Goal: Task Accomplishment & Management: Manage account settings

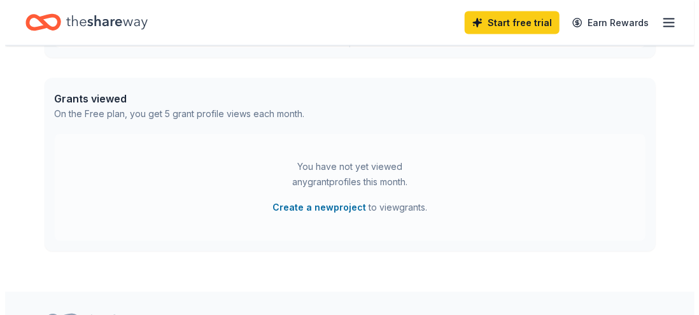
scroll to position [643, 0]
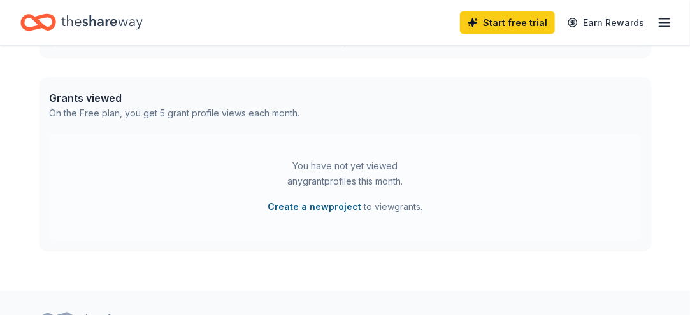
drag, startPoint x: 332, startPoint y: 209, endPoint x: 313, endPoint y: 207, distance: 18.6
drag, startPoint x: 313, startPoint y: 207, endPoint x: 271, endPoint y: 194, distance: 43.9
click at [271, 194] on div "You have not yet viewed any grant profiles this month. Create a new project to …" at bounding box center [345, 187] width 159 height 56
click at [306, 206] on button "Create a new project" at bounding box center [314, 207] width 94 height 15
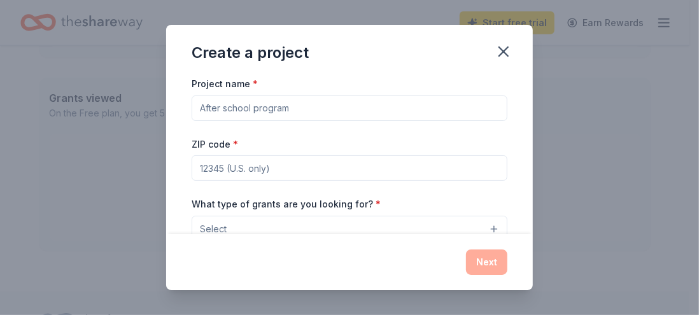
click at [260, 109] on input "Project name *" at bounding box center [350, 108] width 316 height 25
click at [199, 109] on input "Wine in the Wild" at bounding box center [350, 108] width 316 height 25
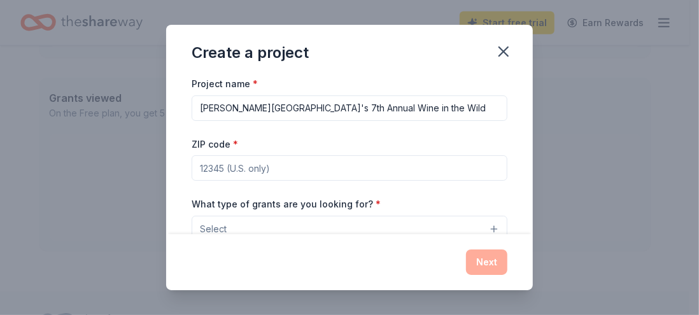
type input "[PERSON_NAME][GEOGRAPHIC_DATA]'s 7th Annual Wine in the Wild"
click at [221, 161] on input "ZIP code *" at bounding box center [350, 167] width 316 height 25
click at [221, 161] on input "33478" at bounding box center [350, 167] width 316 height 25
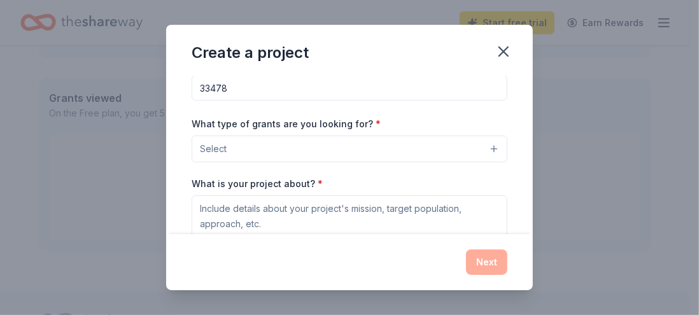
scroll to position [80, 0]
type input "33478"
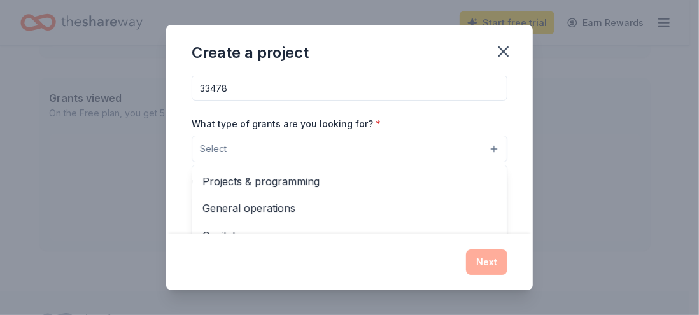
click at [235, 145] on button "Select" at bounding box center [350, 149] width 316 height 27
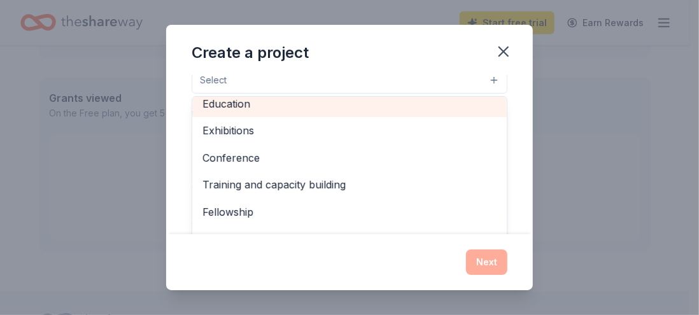
scroll to position [150, 0]
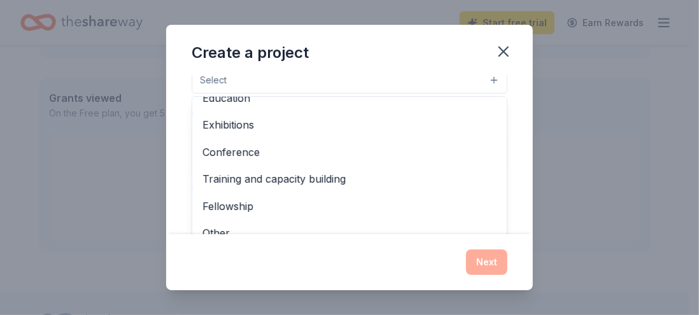
click at [500, 50] on div "Create a project Project name * [PERSON_NAME][GEOGRAPHIC_DATA]'s 7th Annual Win…" at bounding box center [349, 158] width 367 height 266
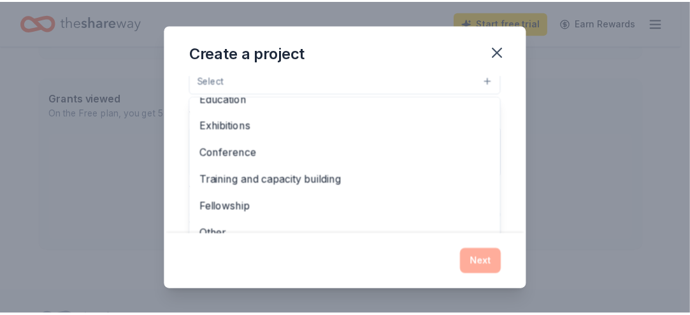
scroll to position [139, 0]
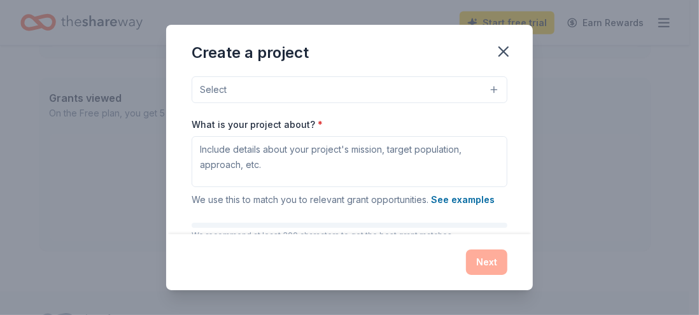
click at [500, 50] on icon "button" at bounding box center [504, 52] width 18 height 18
click at [504, 50] on icon "button" at bounding box center [503, 51] width 9 height 9
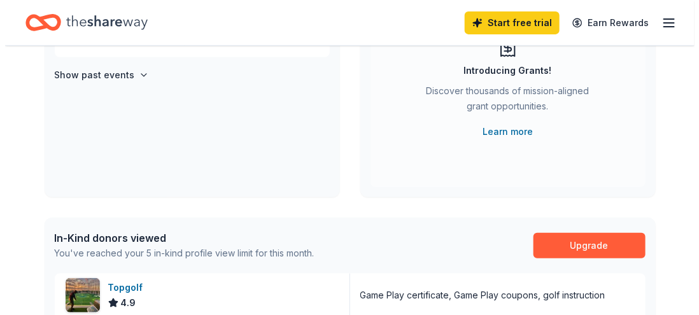
scroll to position [0, 0]
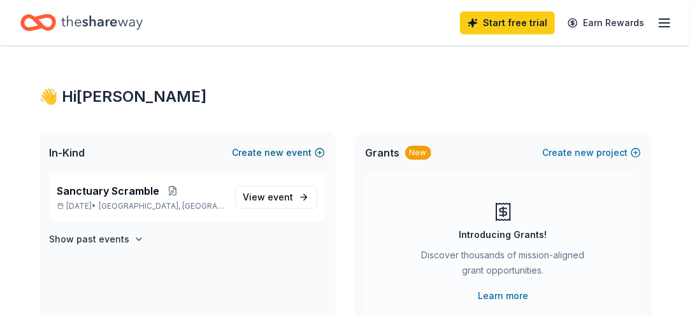
click at [263, 153] on button "Create new event" at bounding box center [278, 152] width 92 height 15
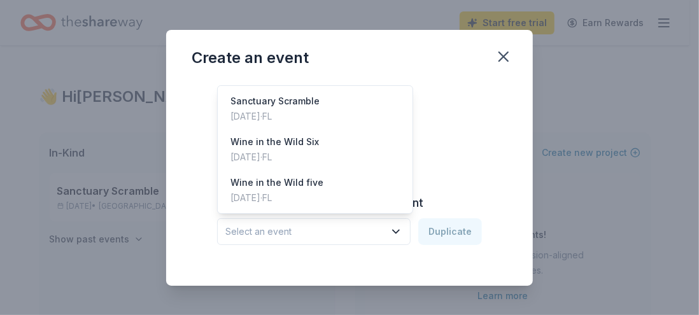
click at [399, 229] on icon "button" at bounding box center [396, 231] width 13 height 13
click at [364, 139] on div "Wine in the Wild Six [DATE] · [GEOGRAPHIC_DATA]" at bounding box center [315, 149] width 190 height 41
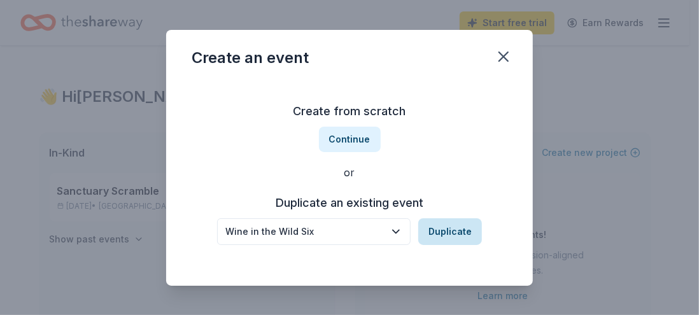
click at [439, 229] on button "Duplicate" at bounding box center [450, 231] width 64 height 27
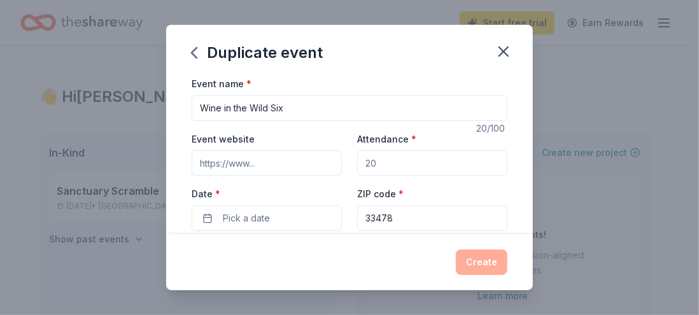
click at [200, 108] on input "Wine in the Wild Six" at bounding box center [350, 108] width 316 height 25
click at [337, 104] on input "7th Annual Wine in the Wild Six" at bounding box center [350, 108] width 316 height 25
type input "7th Annual Wine in the Wild"
click at [386, 165] on input "Attendance *" at bounding box center [432, 162] width 150 height 25
click at [382, 160] on input "Attendance *" at bounding box center [432, 162] width 150 height 25
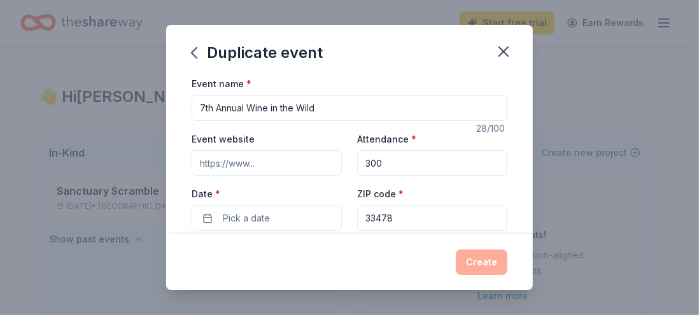
type input "300"
click at [263, 160] on input "Event website" at bounding box center [267, 162] width 150 height 25
click at [222, 162] on input "Event website" at bounding box center [267, 162] width 150 height 25
paste input "[URL][DOMAIN_NAME]"
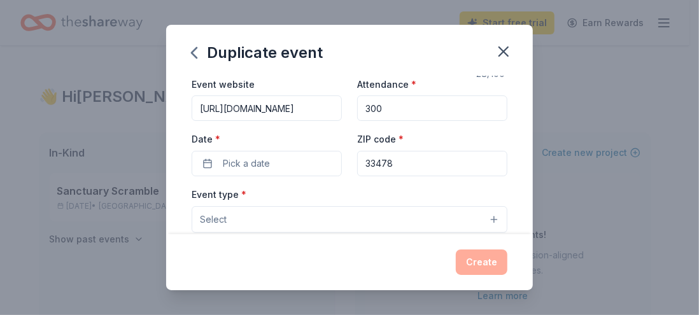
scroll to position [56, 0]
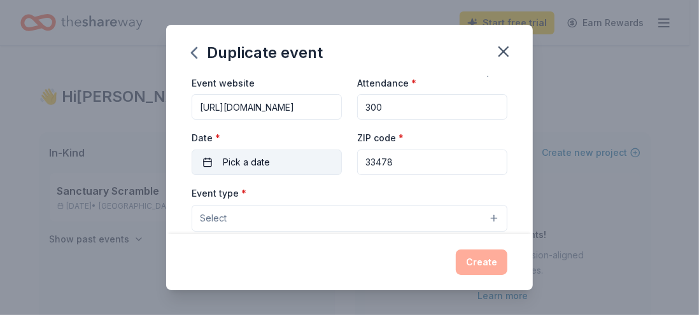
type input "[URL][DOMAIN_NAME]"
click at [269, 165] on button "Pick a date" at bounding box center [267, 162] width 150 height 25
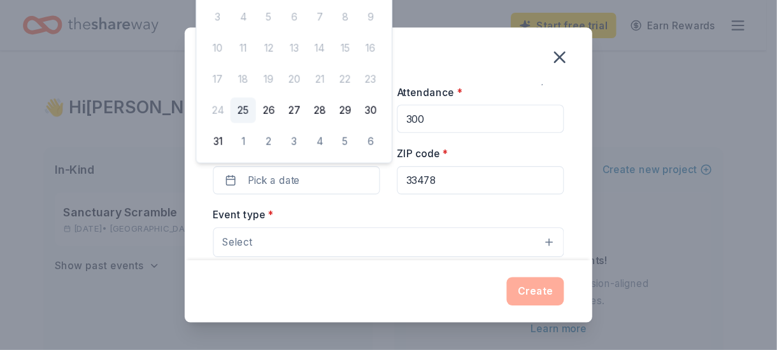
scroll to position [56, 0]
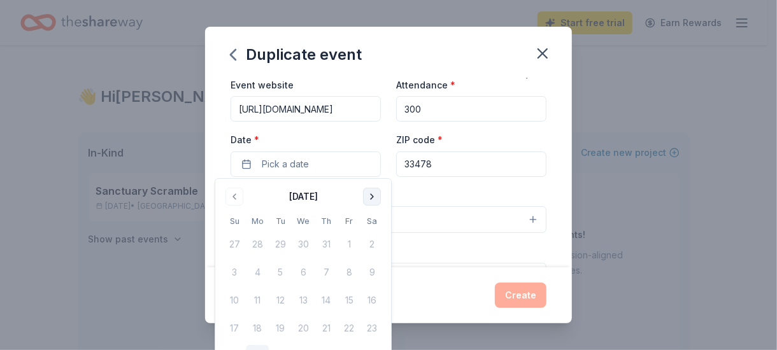
drag, startPoint x: 682, startPoint y: 3, endPoint x: 370, endPoint y: 194, distance: 366.2
click at [370, 194] on button "Go to next month" at bounding box center [372, 197] width 18 height 18
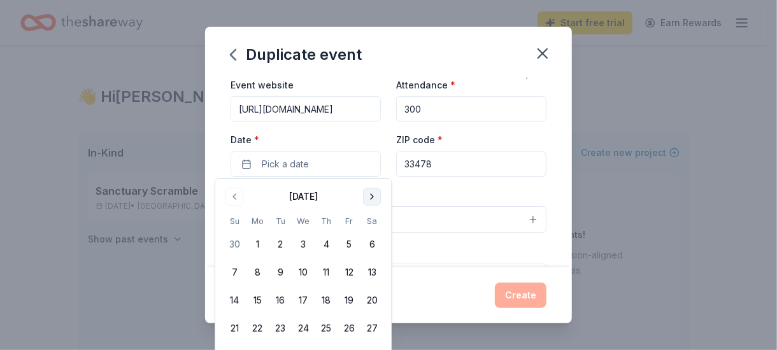
click at [370, 194] on button "Go to next month" at bounding box center [372, 197] width 18 height 18
click at [373, 315] on button "24" at bounding box center [371, 328] width 23 height 23
click at [446, 181] on div "Event name * 7th Annual Wine in the Wild 28 /100 Event website [URL][DOMAIN_NAM…" at bounding box center [389, 316] width 316 height 588
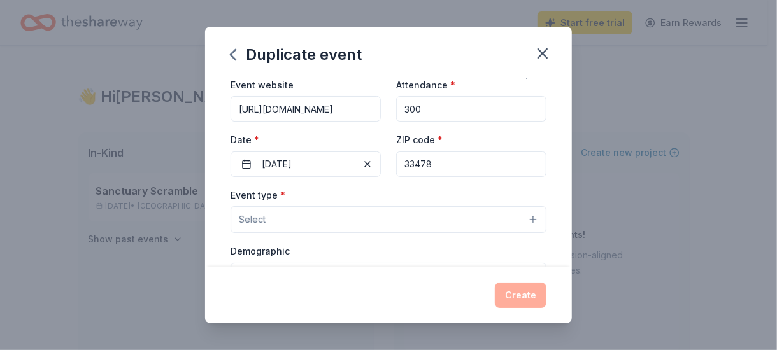
click at [384, 215] on button "Select" at bounding box center [389, 219] width 316 height 27
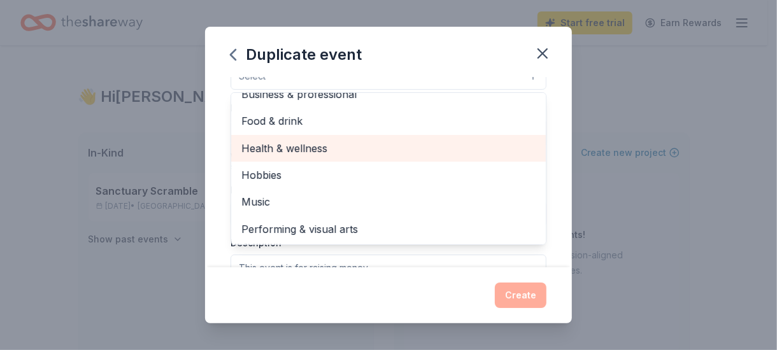
scroll to position [0, 0]
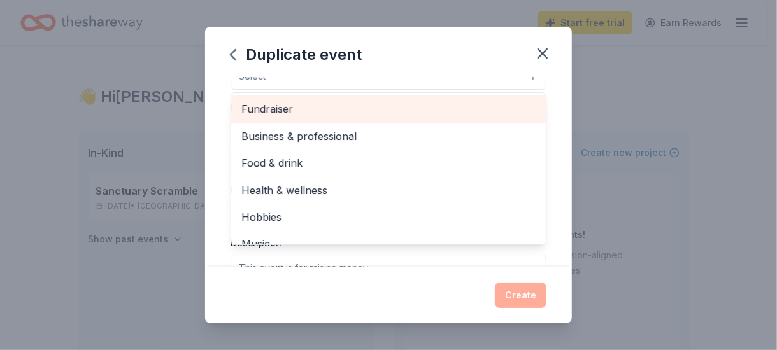
click at [427, 111] on span "Fundraiser" at bounding box center [388, 109] width 294 height 17
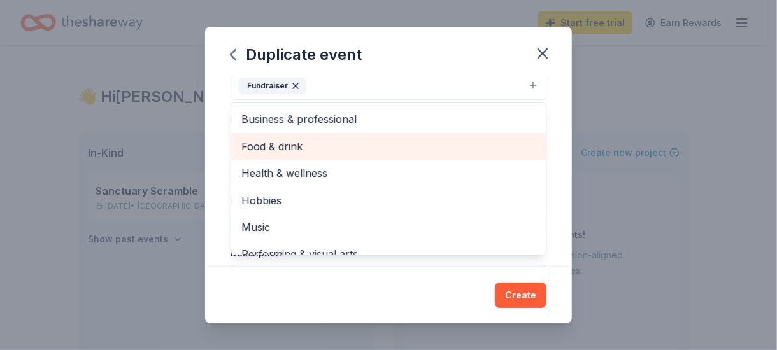
scroll to position [15, 0]
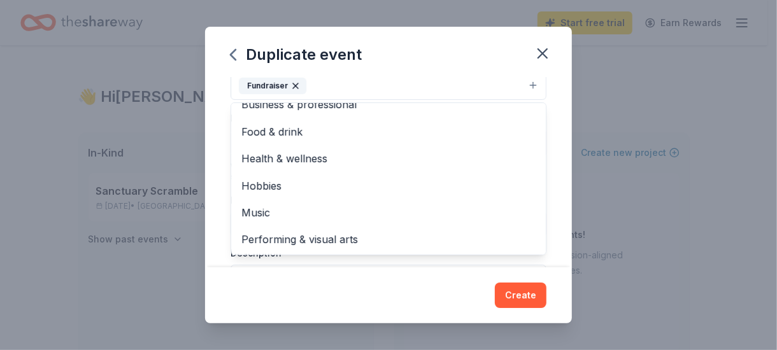
click at [439, 55] on div "Duplicate event Event name * 7th Annual Wine in the Wild 28 /100 Event website …" at bounding box center [388, 175] width 367 height 297
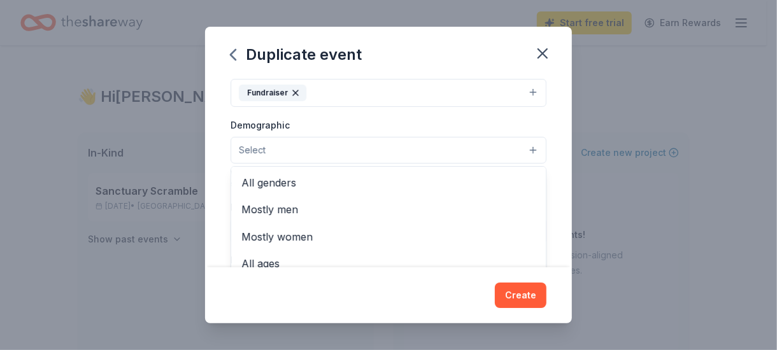
click at [373, 145] on button "Select" at bounding box center [389, 150] width 316 height 27
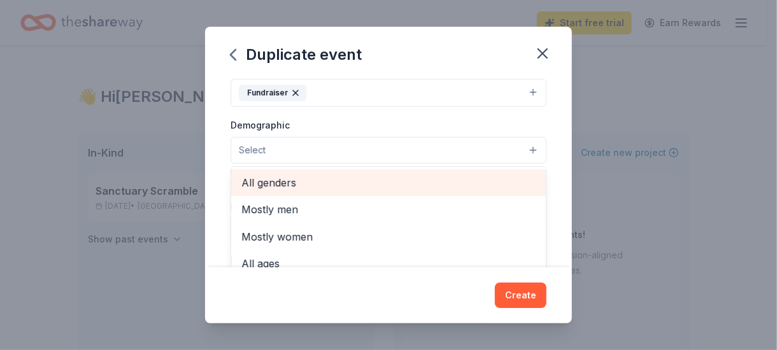
click at [336, 177] on span "All genders" at bounding box center [388, 182] width 294 height 17
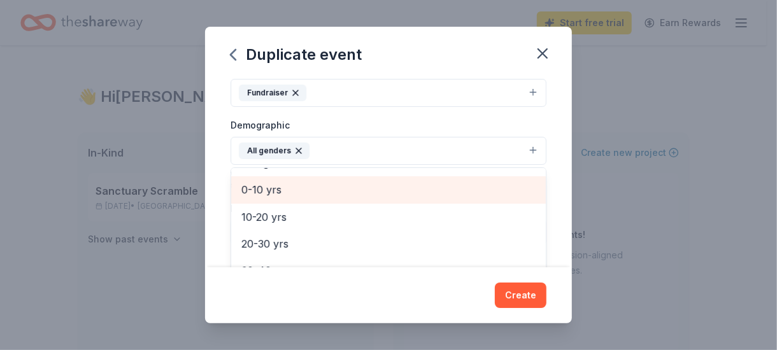
scroll to position [85, 0]
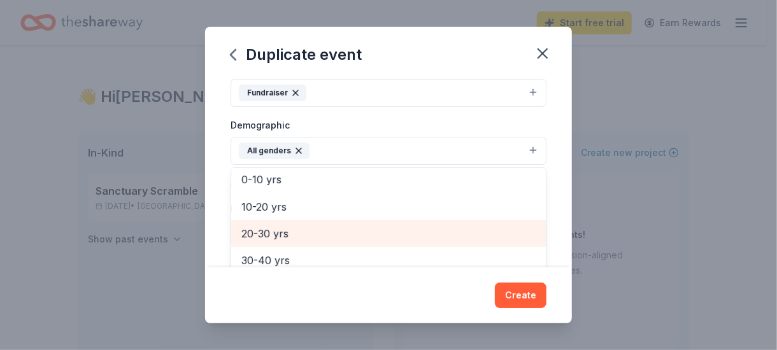
click at [286, 227] on span "20-30 yrs" at bounding box center [388, 233] width 294 height 17
click at [284, 225] on span "30-40 yrs" at bounding box center [388, 233] width 294 height 17
click at [284, 225] on span "40-50 yrs" at bounding box center [388, 233] width 294 height 17
click at [284, 225] on span "50-60 yrs" at bounding box center [388, 233] width 294 height 17
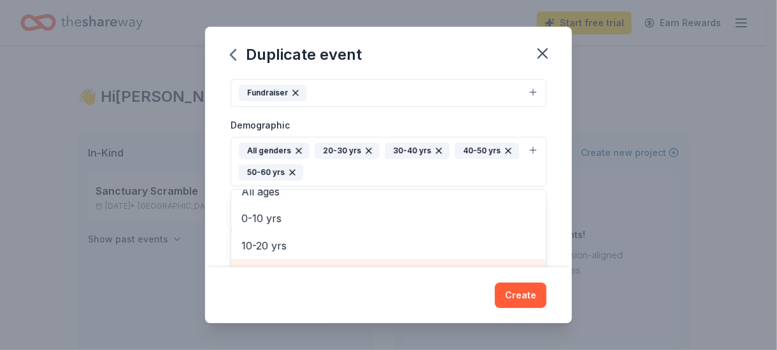
scroll to position [197, 0]
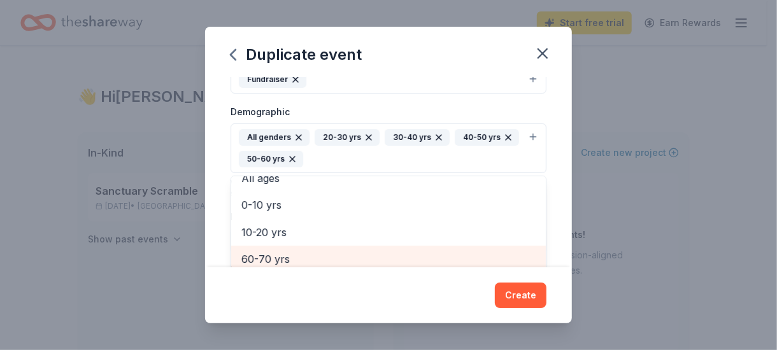
click at [284, 262] on span "60-70 yrs" at bounding box center [388, 259] width 294 height 17
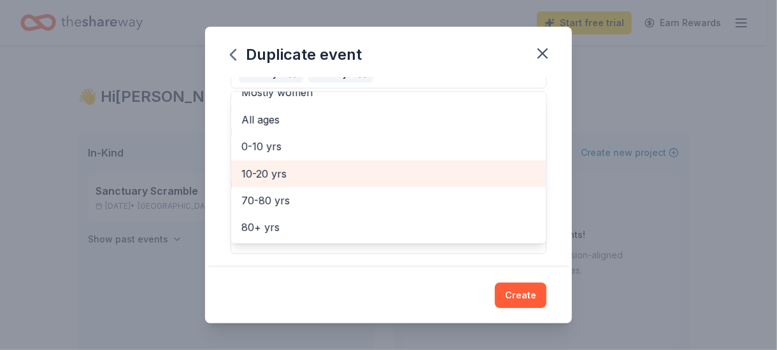
scroll to position [282, 0]
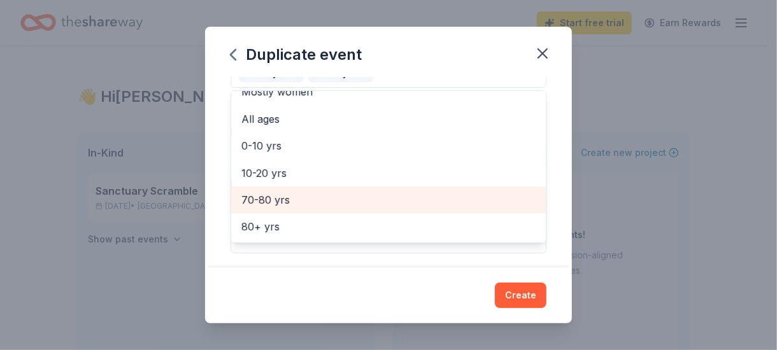
click at [280, 193] on span "70-80 yrs" at bounding box center [388, 200] width 294 height 17
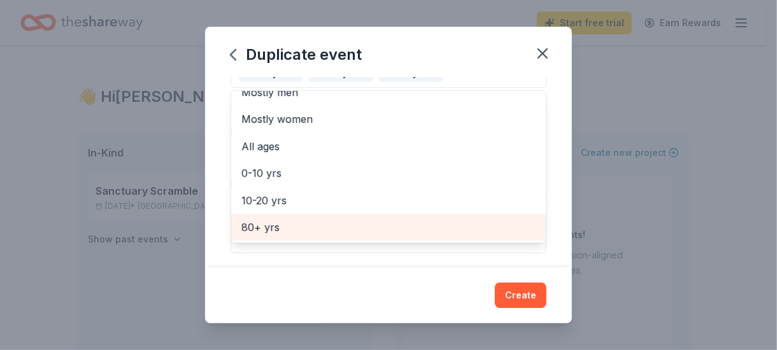
click at [260, 222] on span "80+ yrs" at bounding box center [388, 227] width 294 height 17
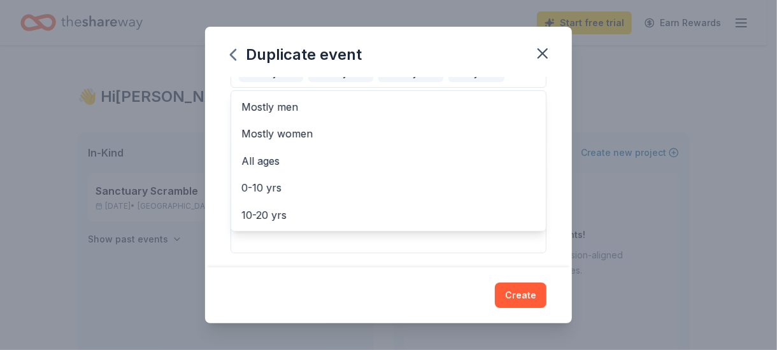
click at [225, 232] on div "Event name * 7th Annual Wine in the Wild 28 /100 Event website [URL][DOMAIN_NAM…" at bounding box center [388, 173] width 367 height 190
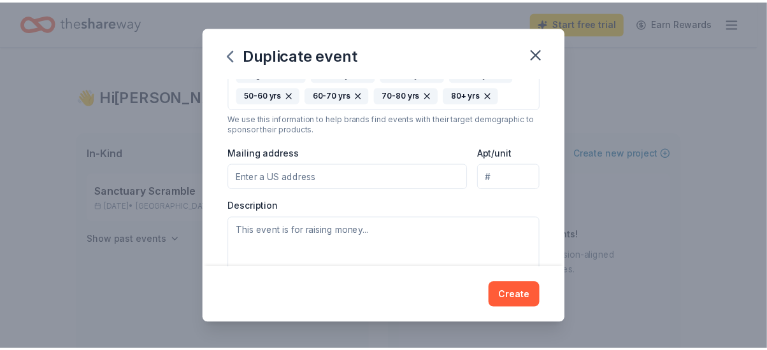
scroll to position [266, 0]
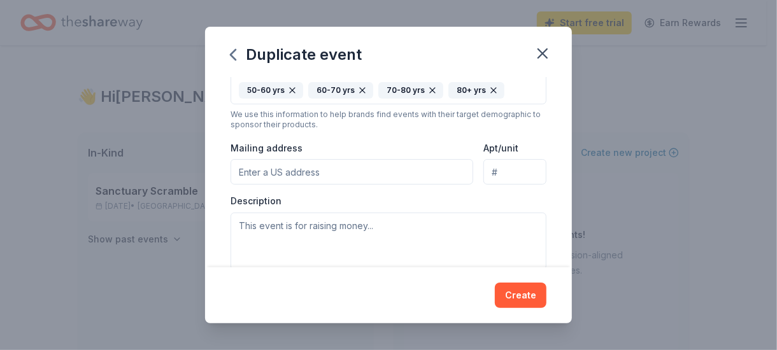
click at [225, 231] on div "Event name * 7th Annual Wine in the Wild 28 /100 Event website [URL][DOMAIN_NAM…" at bounding box center [388, 173] width 367 height 190
click at [260, 166] on input "Mailing address" at bounding box center [352, 171] width 243 height 25
type input "[STREET_ADDRESS]"
click at [283, 228] on textarea at bounding box center [389, 241] width 316 height 57
click at [517, 295] on button "Create" at bounding box center [521, 295] width 52 height 25
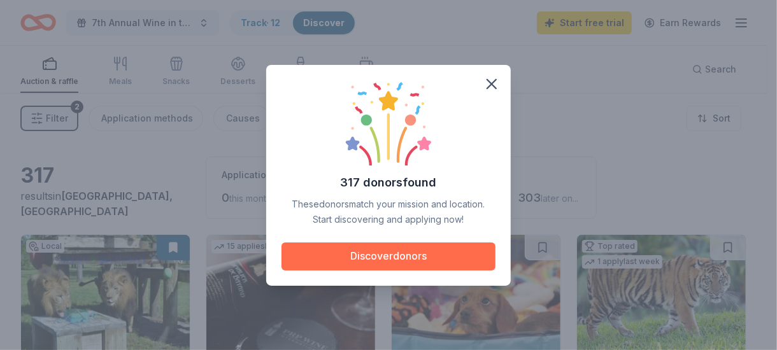
click at [382, 253] on button "Discover donors" at bounding box center [388, 257] width 214 height 28
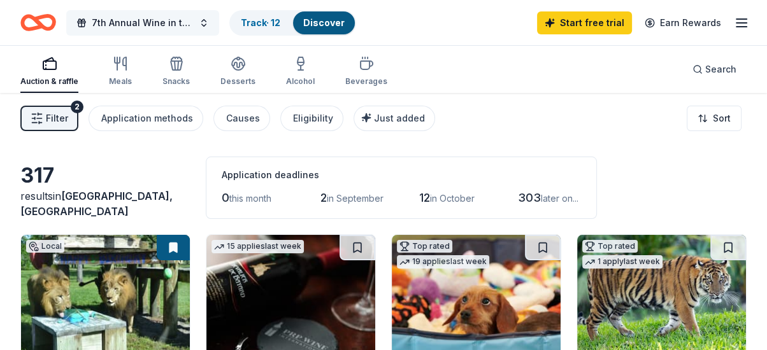
click at [208, 20] on button "7th Annual Wine in the Wild" at bounding box center [142, 22] width 153 height 25
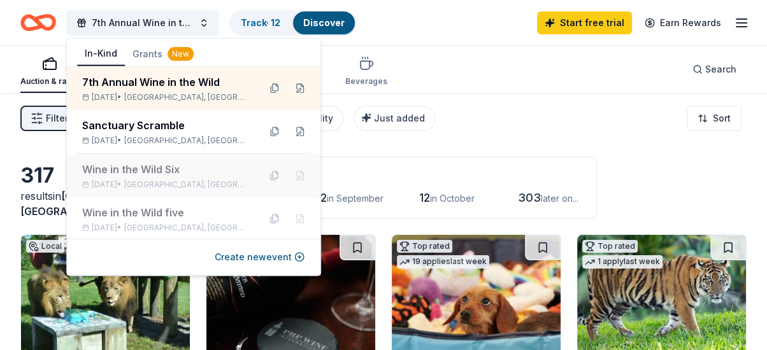
click at [171, 174] on div "Wine in the Wild Six" at bounding box center [165, 169] width 167 height 15
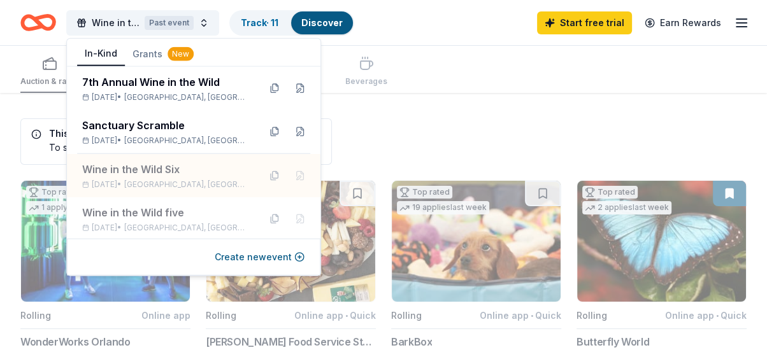
click at [423, 21] on div "Wine in the Wild Six Past event Track · 11 Discover Start free trial Earn Rewar…" at bounding box center [383, 23] width 726 height 30
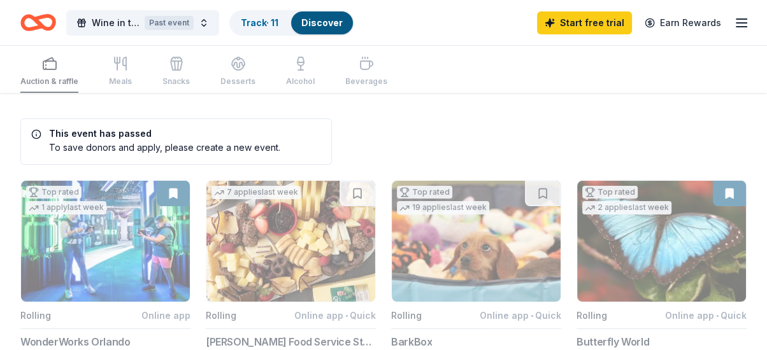
click at [689, 23] on icon "button" at bounding box center [741, 22] width 15 height 15
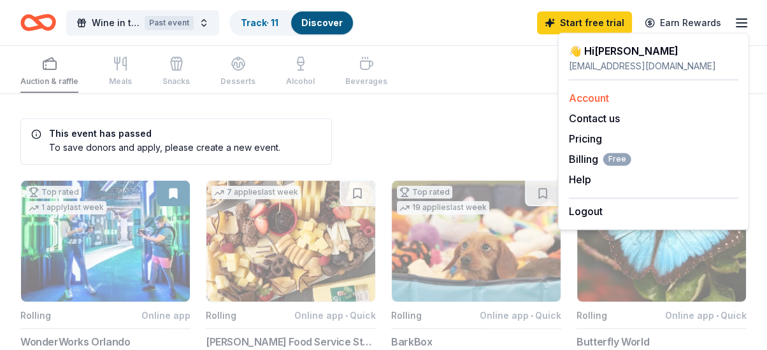
click at [601, 92] on link "Account" at bounding box center [589, 98] width 40 height 13
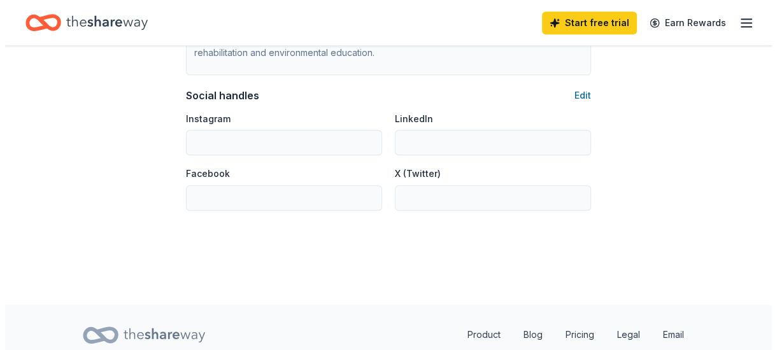
scroll to position [881, 0]
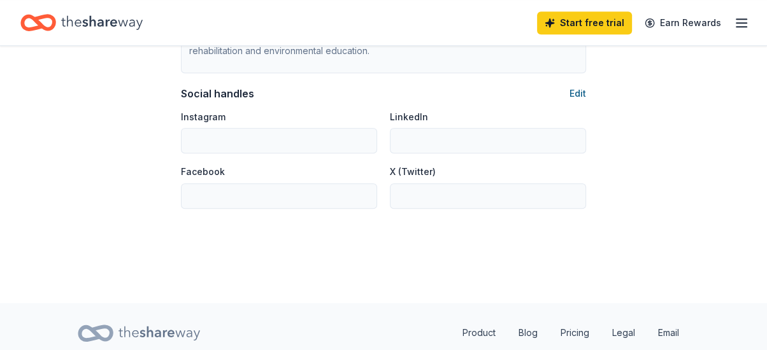
click at [578, 90] on button "Edit" at bounding box center [577, 93] width 17 height 15
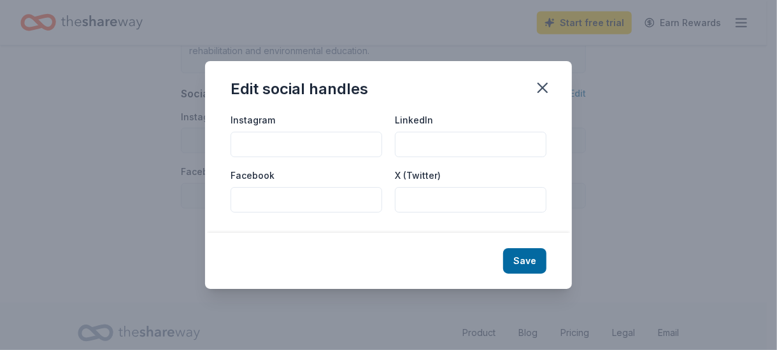
click at [296, 142] on input "Instagram" at bounding box center [307, 144] width 152 height 25
paste input "[URL][DOMAIN_NAME]"
type input "[URL][DOMAIN_NAME]"
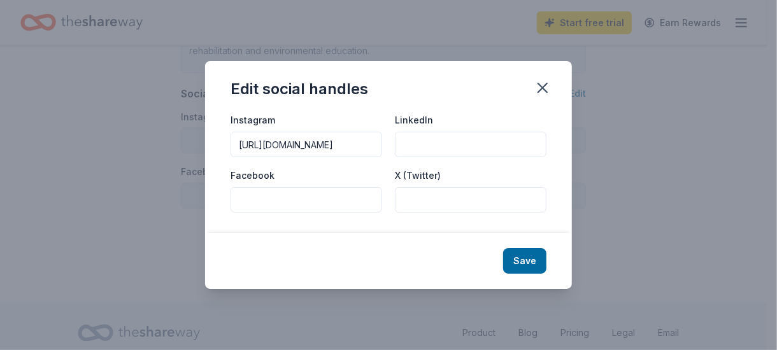
click at [416, 143] on input "LinkedIn" at bounding box center [471, 144] width 152 height 25
click at [287, 204] on input "Facebook" at bounding box center [307, 199] width 152 height 25
paste input "[URL][DOMAIN_NAME]"
type input "[URL][DOMAIN_NAME]"
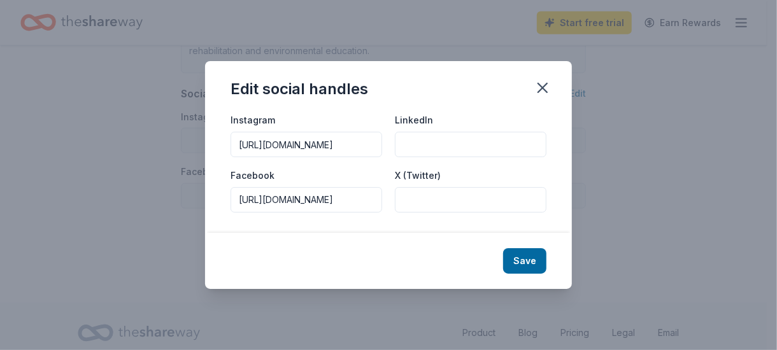
scroll to position [0, 0]
click at [302, 141] on input "[URL][DOMAIN_NAME]" at bounding box center [307, 144] width 152 height 25
click at [372, 147] on input "[DOMAIN_NAME][URL]" at bounding box center [307, 144] width 152 height 25
type input "6"
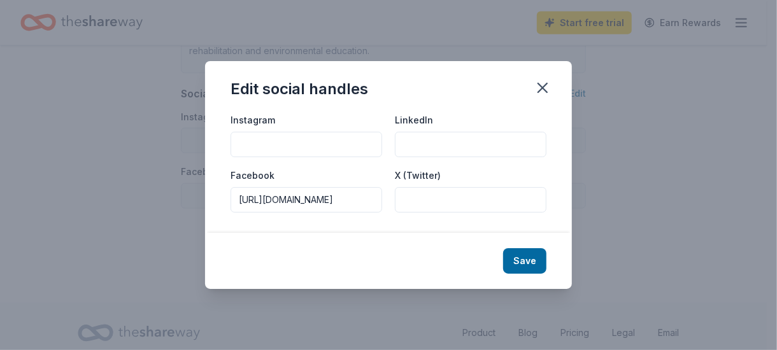
click at [262, 145] on input "Instagram" at bounding box center [307, 144] width 152 height 25
paste input "[URL][DOMAIN_NAME]"
type input "[URL][DOMAIN_NAME]"
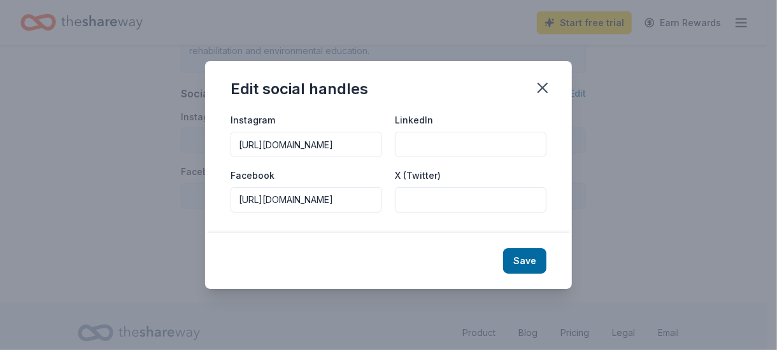
click at [410, 141] on input "LinkedIn" at bounding box center [471, 144] width 152 height 25
click at [418, 146] on input "LinkedIn" at bounding box center [471, 144] width 152 height 25
paste input "[URL][DOMAIN_NAME][PERSON_NAME]"
click at [418, 146] on input "[URL][DOMAIN_NAME][PERSON_NAME]" at bounding box center [471, 144] width 152 height 25
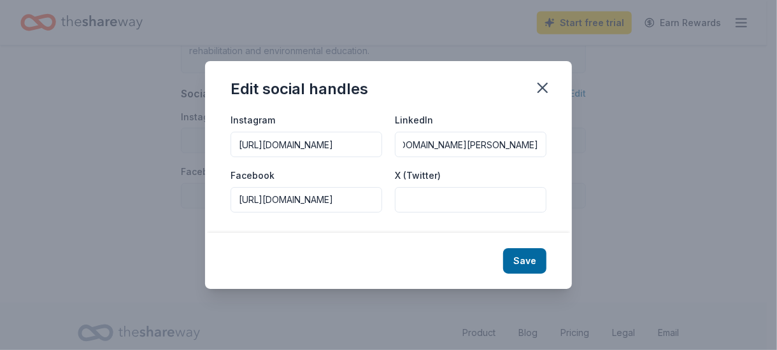
type input "[URL][DOMAIN_NAME][PERSON_NAME]"
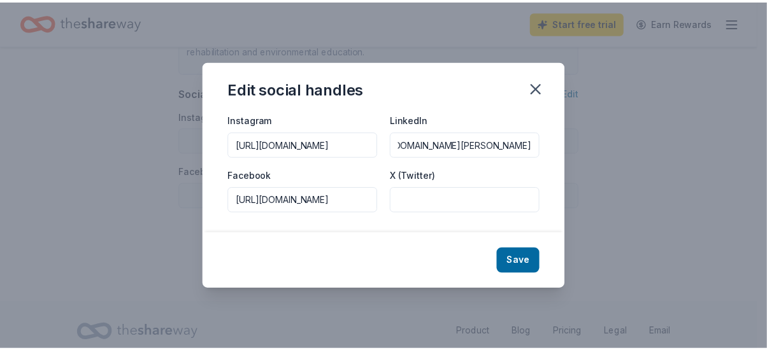
scroll to position [0, 0]
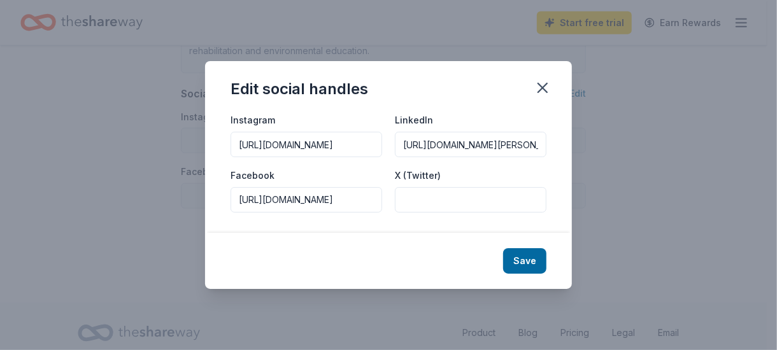
click at [416, 201] on input "X (Twitter)" at bounding box center [471, 199] width 152 height 25
click at [419, 199] on input "X (Twitter)" at bounding box center [471, 199] width 152 height 25
paste input "[URL][DOMAIN_NAME]"
type input "[URL][DOMAIN_NAME]"
click at [523, 259] on button "Save" at bounding box center [524, 260] width 43 height 25
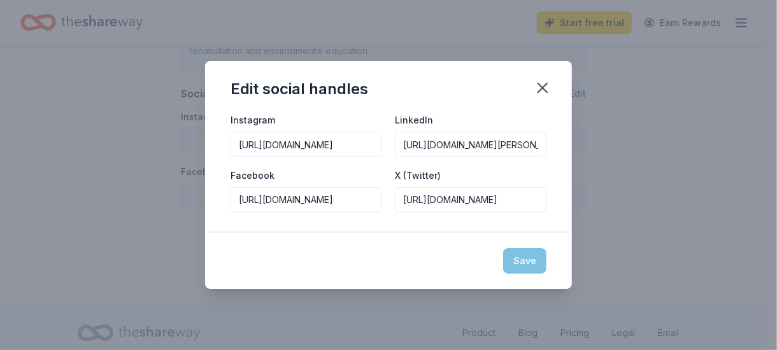
type input "[URL][DOMAIN_NAME]"
type input "[URL][DOMAIN_NAME][PERSON_NAME]"
type input "[URL][DOMAIN_NAME]"
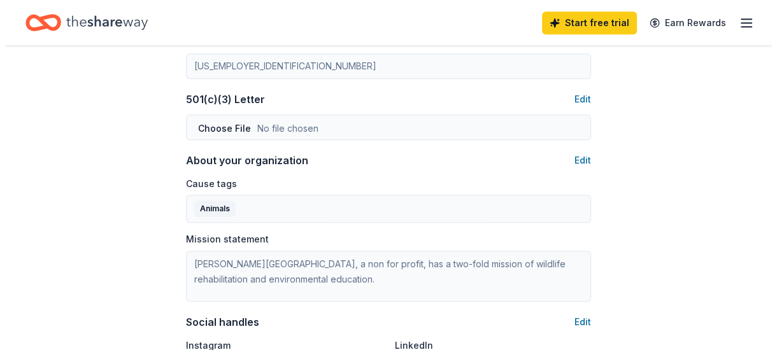
scroll to position [651, 0]
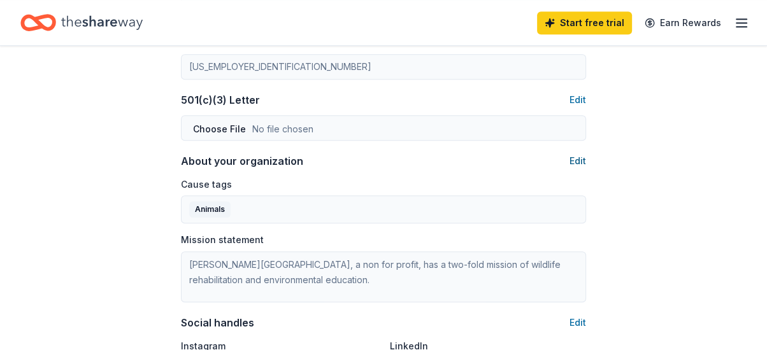
click at [578, 159] on button "Edit" at bounding box center [577, 160] width 17 height 15
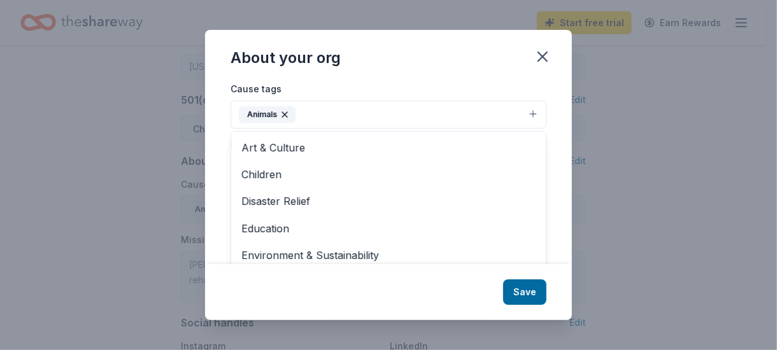
click at [353, 112] on button "Animals" at bounding box center [389, 115] width 316 height 28
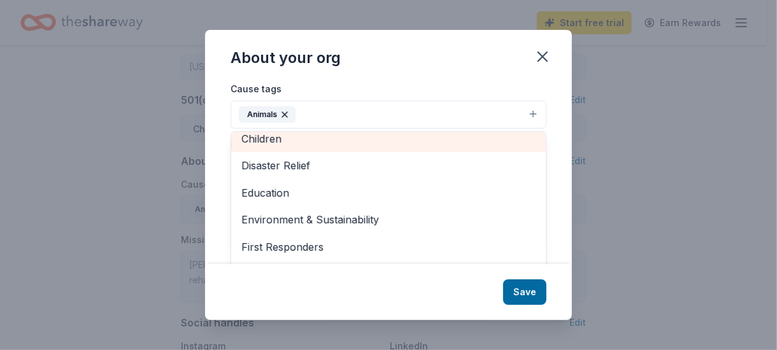
scroll to position [35, 0]
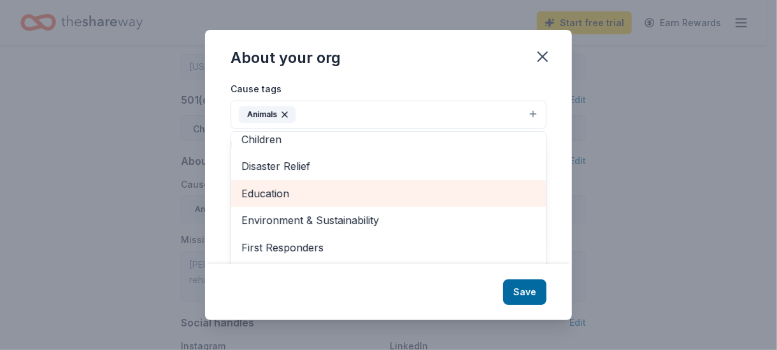
click at [334, 188] on span "Education" at bounding box center [388, 193] width 294 height 17
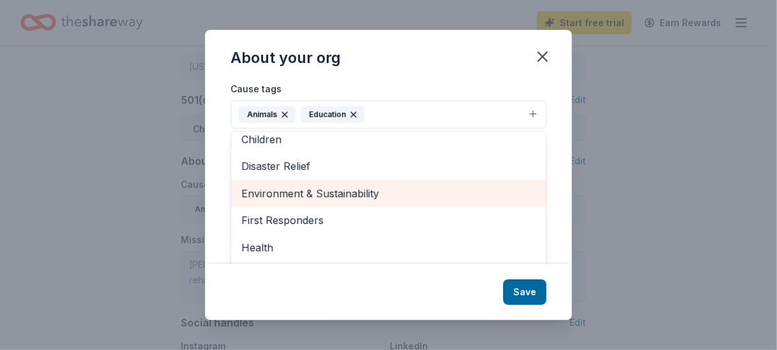
click at [334, 188] on span "Environment & Sustainability" at bounding box center [388, 193] width 294 height 17
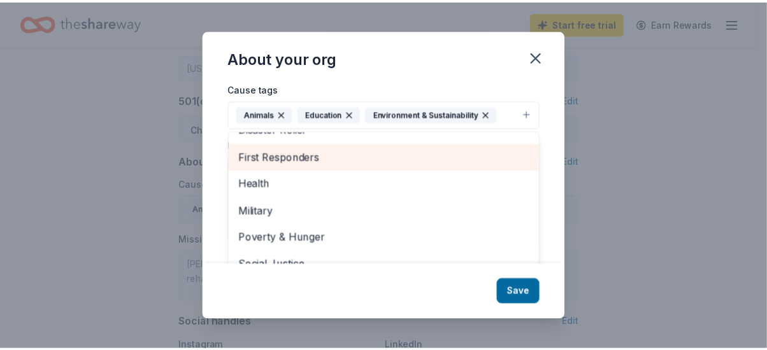
scroll to position [96, 0]
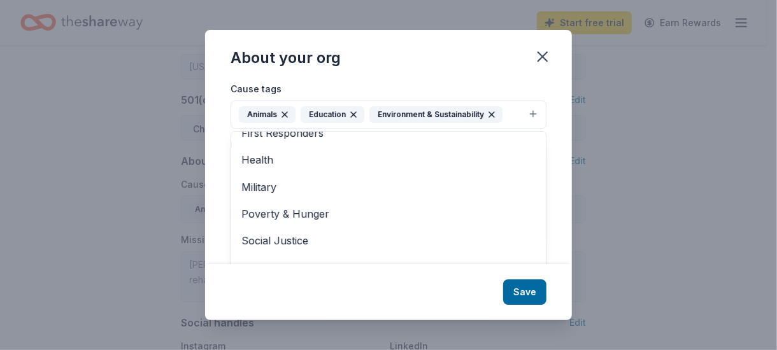
click at [520, 285] on div "About your org Cause tags Animals Education Environment & Sustainability Art & …" at bounding box center [388, 175] width 367 height 290
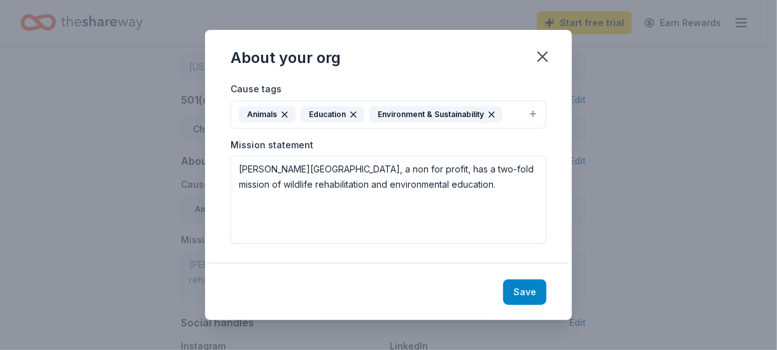
click at [526, 287] on button "Save" at bounding box center [524, 292] width 43 height 25
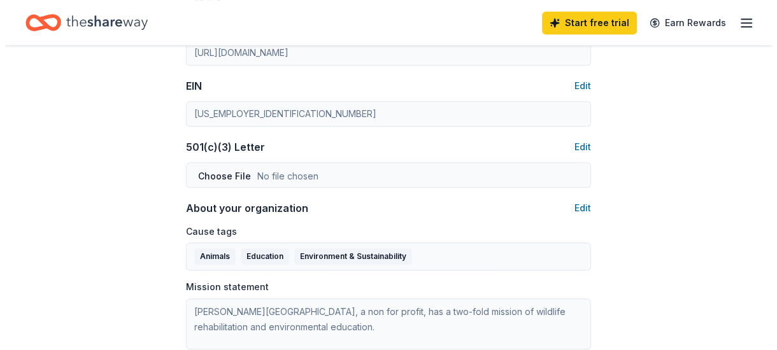
scroll to position [602, 0]
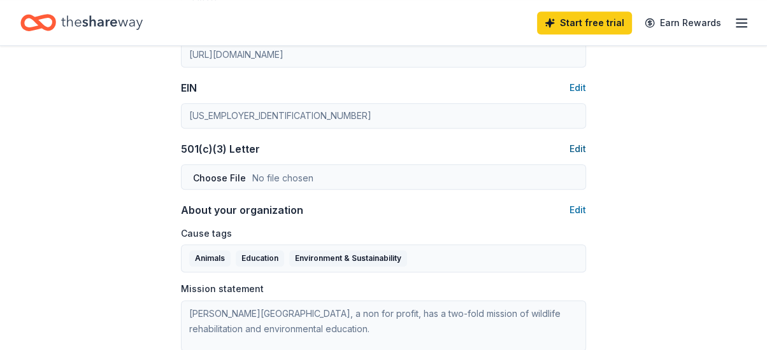
click at [574, 146] on button "Edit" at bounding box center [577, 148] width 17 height 15
